Goal: Check status: Check status

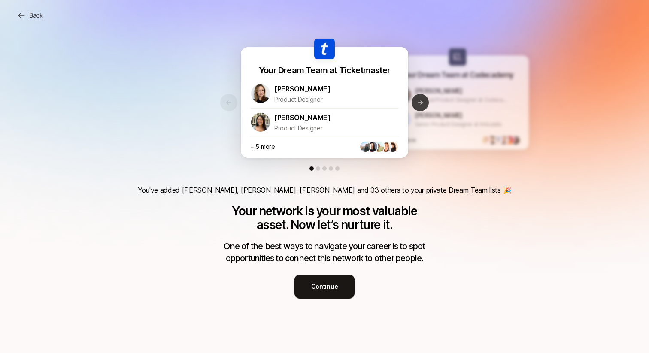
click at [419, 109] on button "Next slide" at bounding box center [420, 102] width 17 height 17
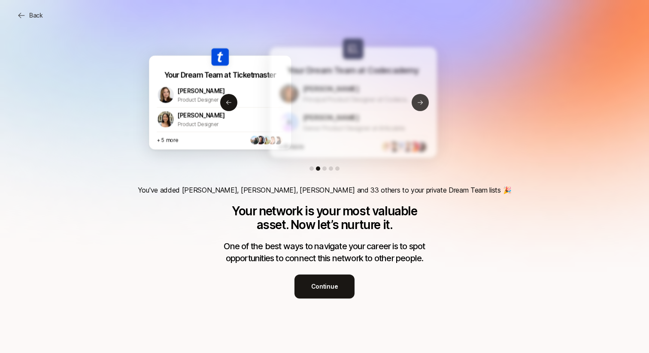
click at [419, 109] on button "Next slide" at bounding box center [420, 102] width 17 height 17
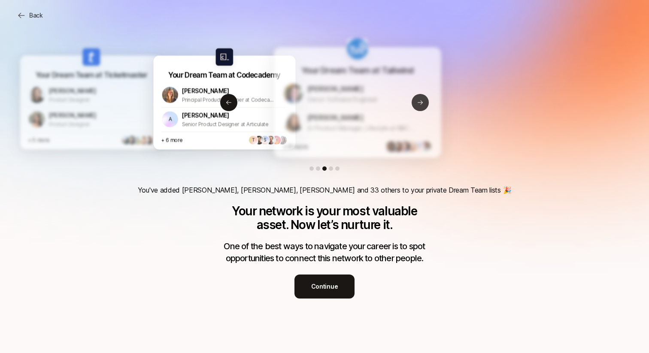
click at [419, 109] on button "Next slide" at bounding box center [420, 102] width 17 height 17
